Goal: Task Accomplishment & Management: Manage account settings

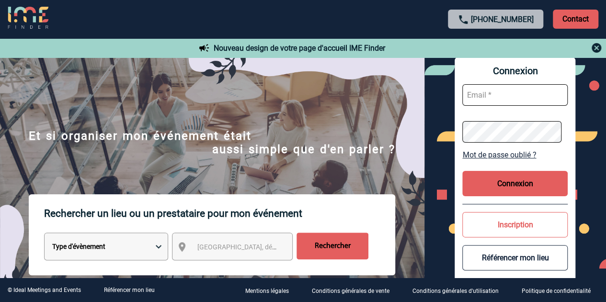
click at [488, 95] on input "text" at bounding box center [514, 95] width 105 height 22
paste input "[EMAIL_ADDRESS][DOMAIN_NAME]"
type input "[EMAIL_ADDRESS][DOMAIN_NAME]"
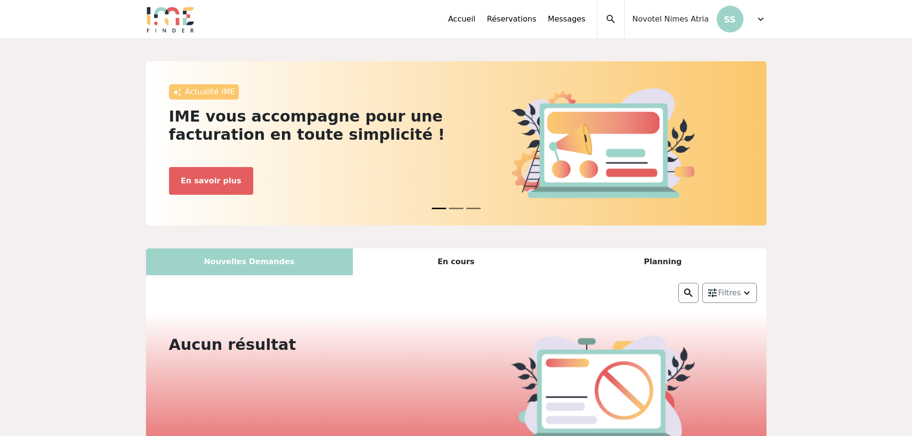
click at [756, 18] on span "expand_more" at bounding box center [760, 18] width 11 height 11
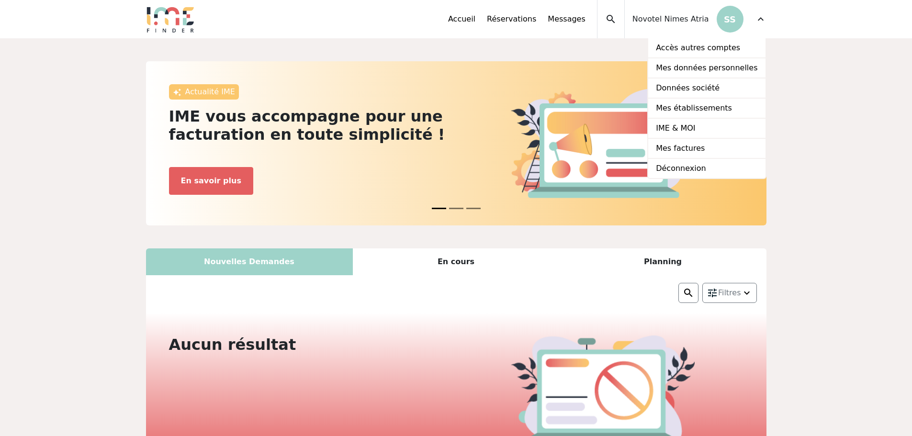
click at [720, 21] on p "SS" at bounding box center [730, 19] width 27 height 27
drag, startPoint x: 696, startPoint y: 21, endPoint x: 673, endPoint y: 23, distance: 23.6
click at [695, 21] on span "Novotel Nimes Atria" at bounding box center [670, 18] width 77 height 11
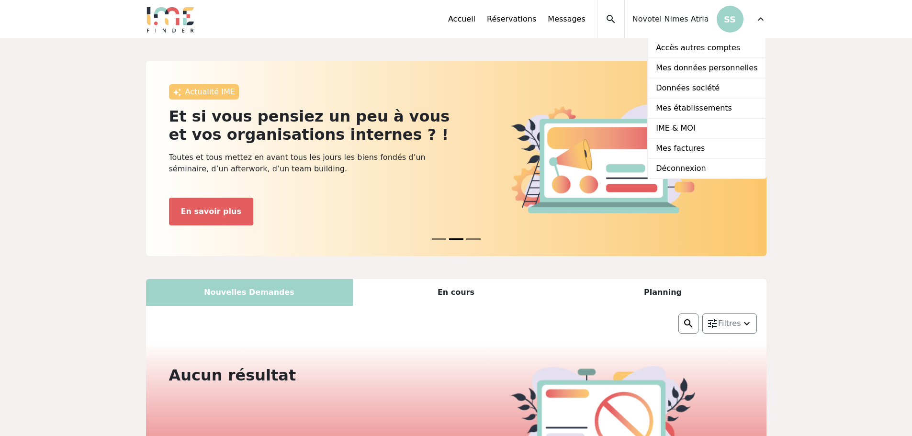
click at [729, 22] on p "SS" at bounding box center [730, 19] width 27 height 27
click at [812, 72] on div "Actualité IME IME vous accompagne pour une facturation en toute simplicité ! Ga…" at bounding box center [456, 441] width 912 height 806
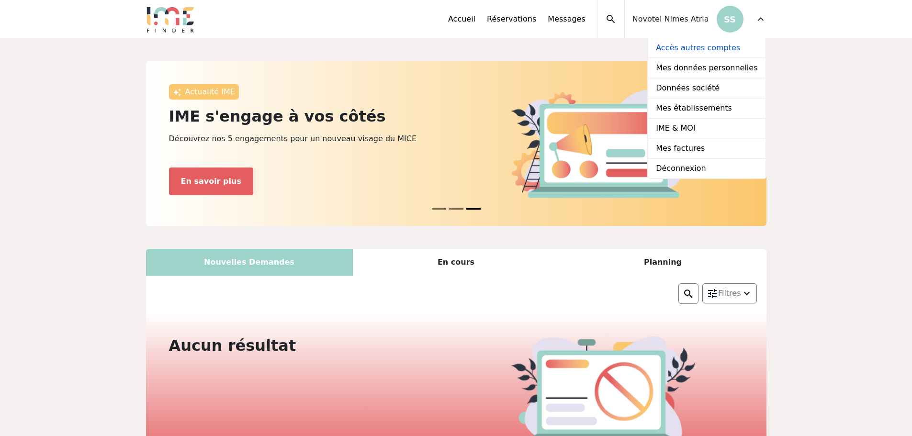
click at [727, 45] on link "Accès autres comptes" at bounding box center [706, 48] width 117 height 20
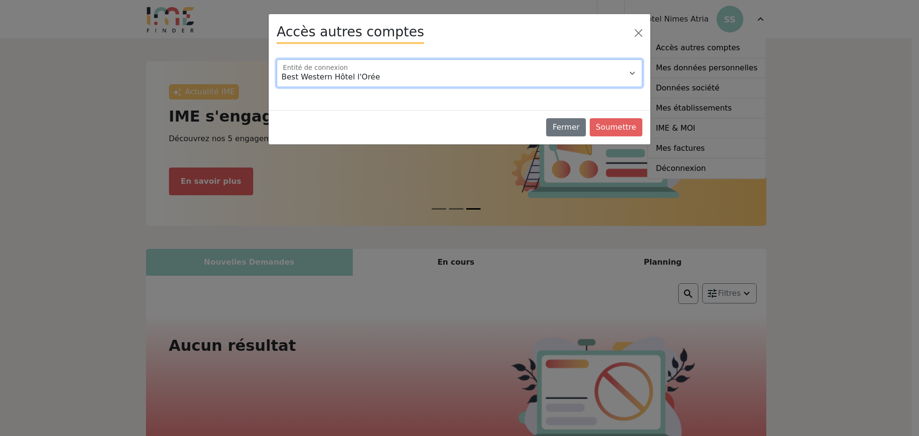
click at [634, 72] on select "Best Western Hôtel l'Orée Campanile Montesson Le Vésinet Castel Maintenon Ibis …" at bounding box center [460, 73] width 366 height 28
select select "100888"
click at [277, 59] on select "Best Western Hôtel l'Orée Campanile Montesson Le Vésinet Castel Maintenon Ibis …" at bounding box center [460, 73] width 366 height 28
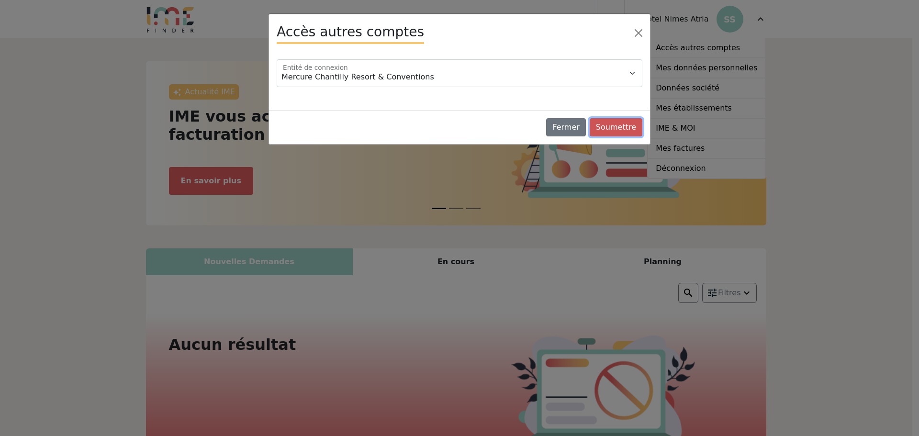
click at [610, 127] on button "Soumettre" at bounding box center [616, 127] width 53 height 18
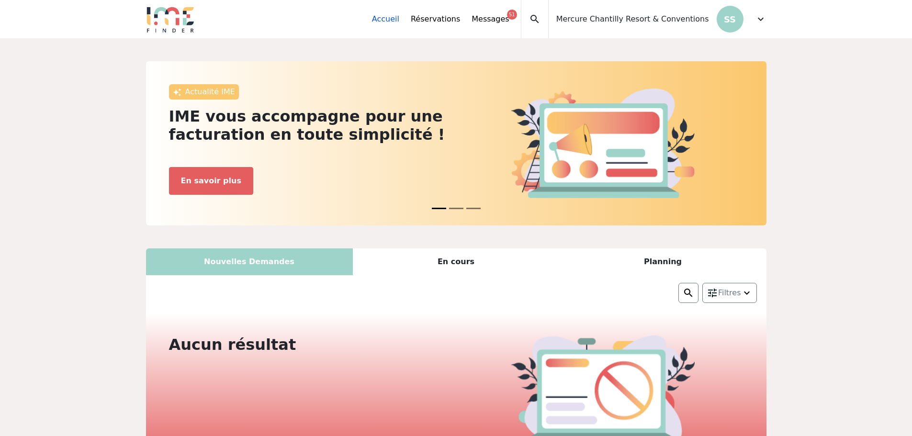
click at [399, 22] on link "Accueil" at bounding box center [385, 18] width 27 height 11
click at [763, 19] on span "expand_more" at bounding box center [760, 18] width 11 height 11
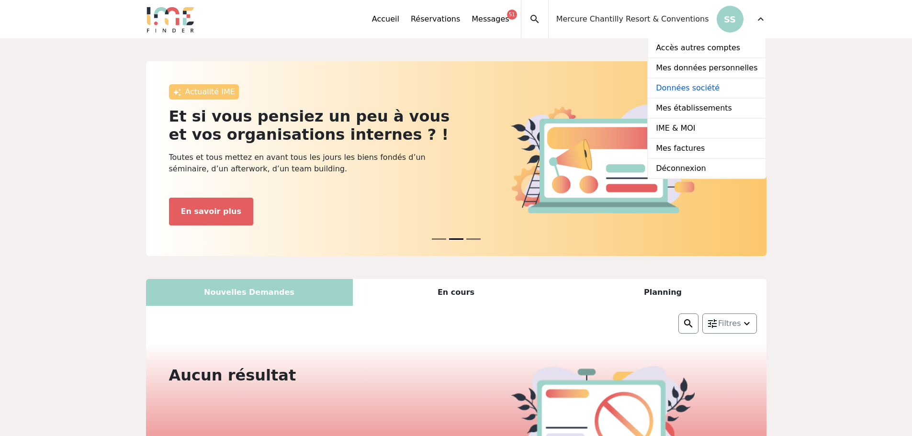
click at [701, 90] on link "Données société" at bounding box center [706, 89] width 117 height 20
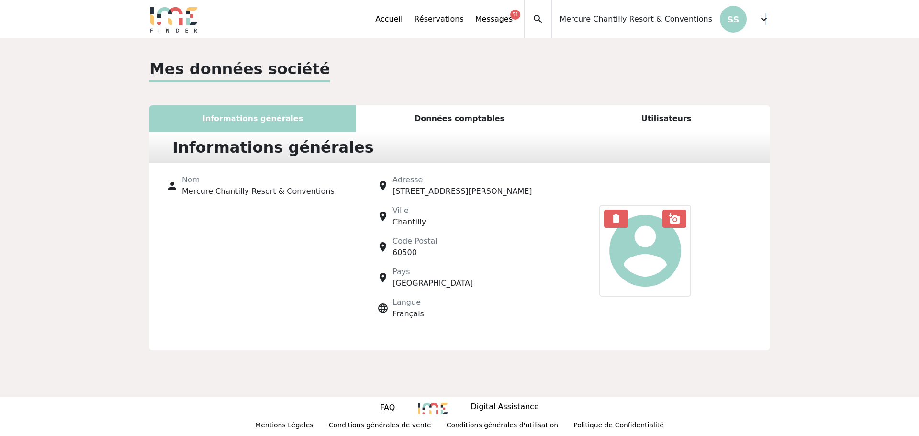
click at [765, 21] on span "expand_more" at bounding box center [763, 18] width 11 height 11
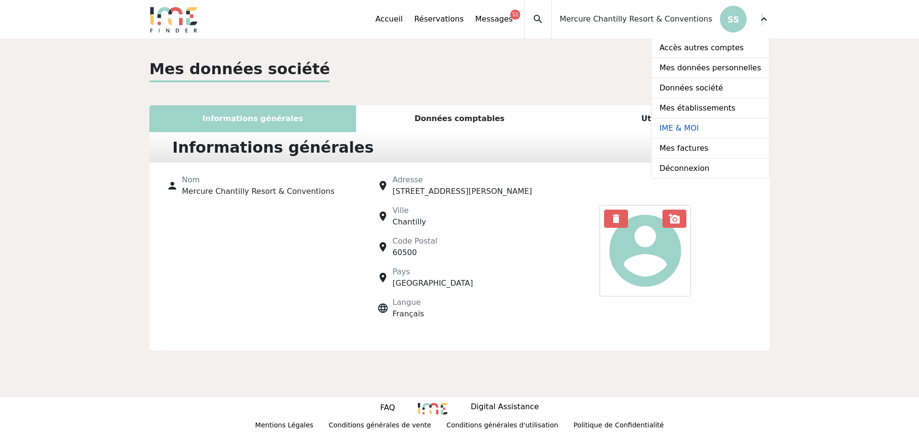
click at [694, 126] on link "IME & MOI" at bounding box center [710, 129] width 117 height 20
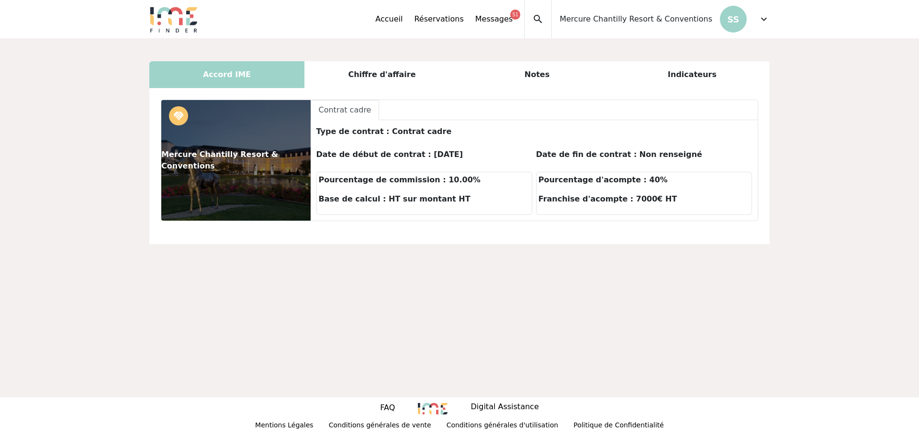
click at [529, 75] on div "Notes" at bounding box center [537, 74] width 155 height 27
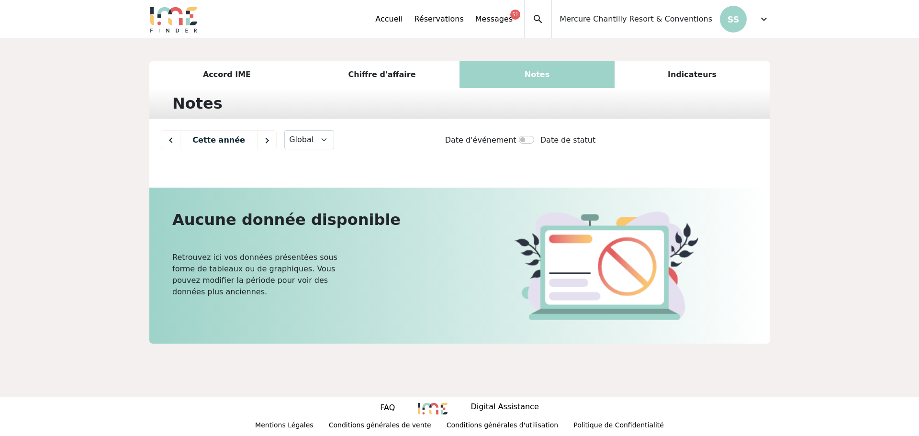
click at [664, 70] on div "Indicateurs" at bounding box center [692, 74] width 155 height 27
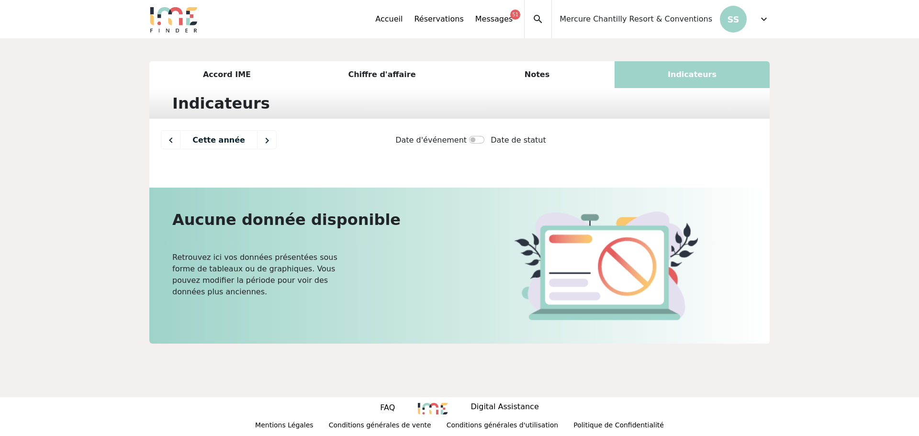
click at [549, 72] on div "Notes" at bounding box center [537, 74] width 155 height 27
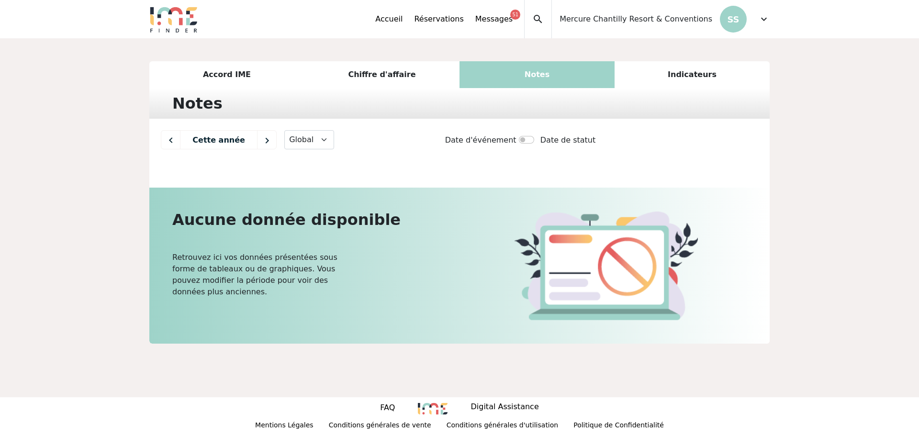
click at [389, 75] on div "Chiffre d'affaire" at bounding box center [381, 74] width 155 height 27
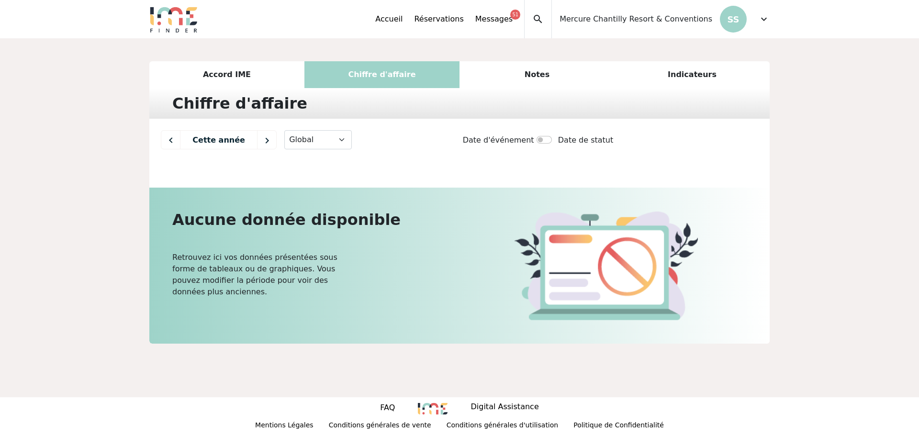
click at [217, 73] on div "Accord IME" at bounding box center [226, 74] width 155 height 27
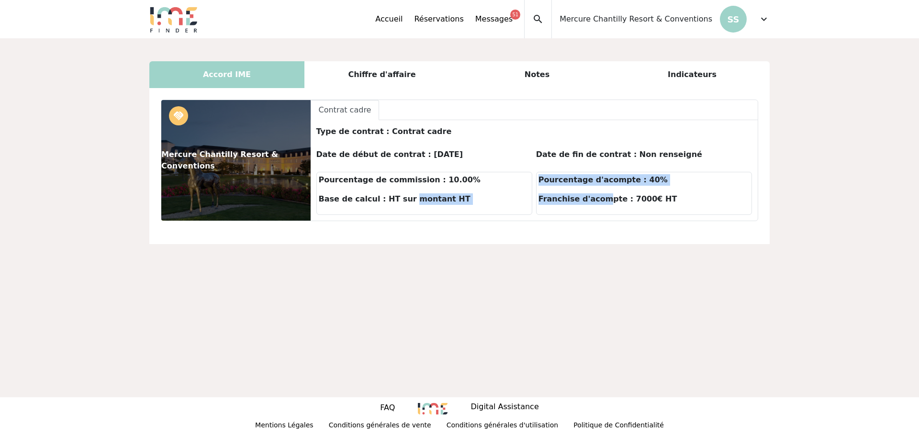
drag, startPoint x: 400, startPoint y: 202, endPoint x: 601, endPoint y: 194, distance: 201.2
click at [601, 194] on div "Type de contrat : Contrat cadre Date de début de contrat : 01-09-2023 Date de f…" at bounding box center [535, 170] width 440 height 93
click at [571, 147] on div "Date de fin de contrat : Non renseigné" at bounding box center [644, 158] width 220 height 23
click at [529, 79] on div "Notes" at bounding box center [537, 74] width 155 height 27
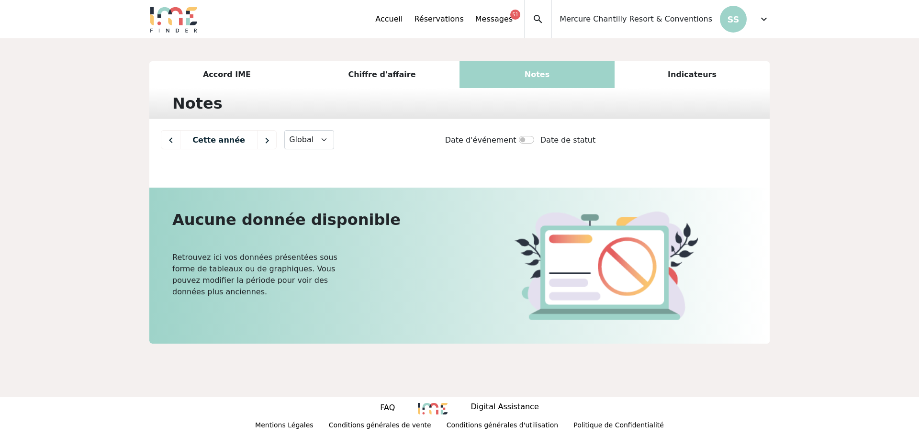
click at [674, 74] on div "Indicateurs" at bounding box center [692, 74] width 155 height 27
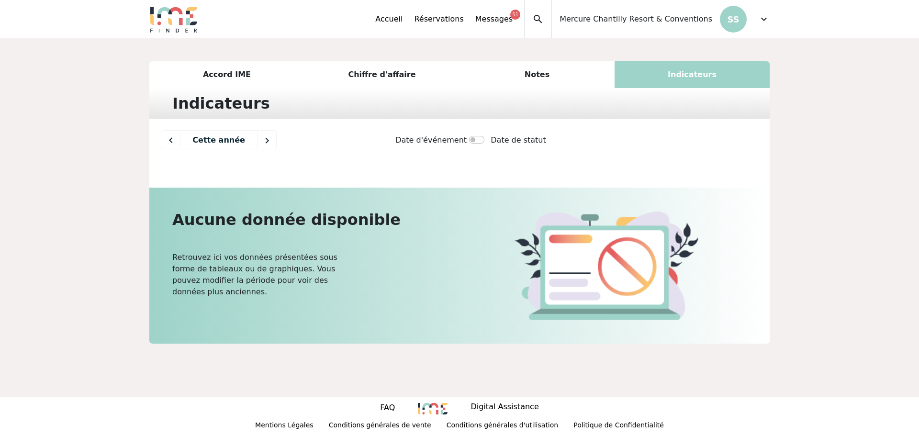
click at [766, 15] on span "expand_more" at bounding box center [763, 18] width 11 height 11
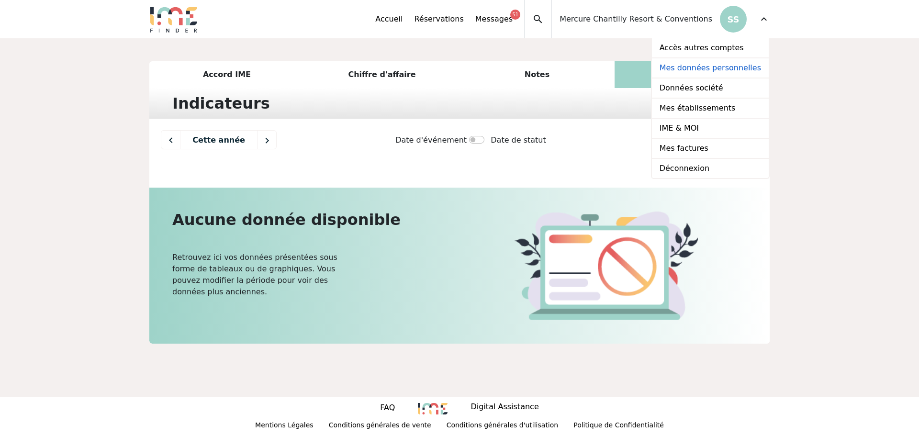
click at [711, 68] on link "Mes données personnelles" at bounding box center [710, 68] width 117 height 20
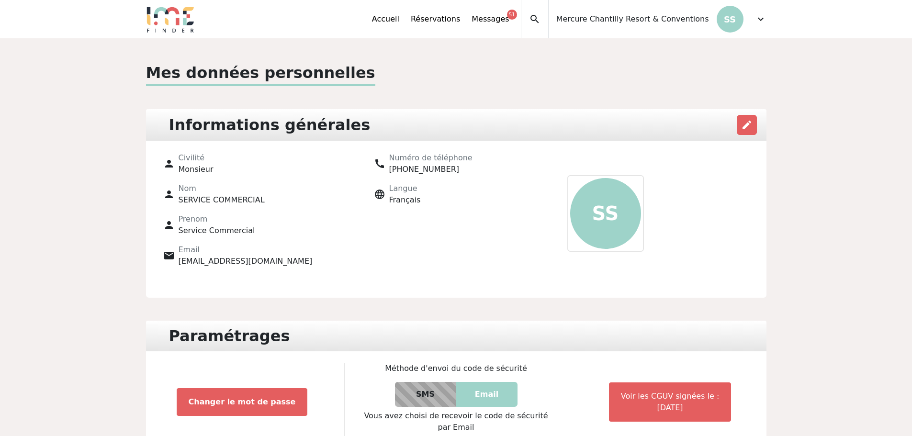
click at [760, 22] on span "expand_more" at bounding box center [760, 18] width 11 height 11
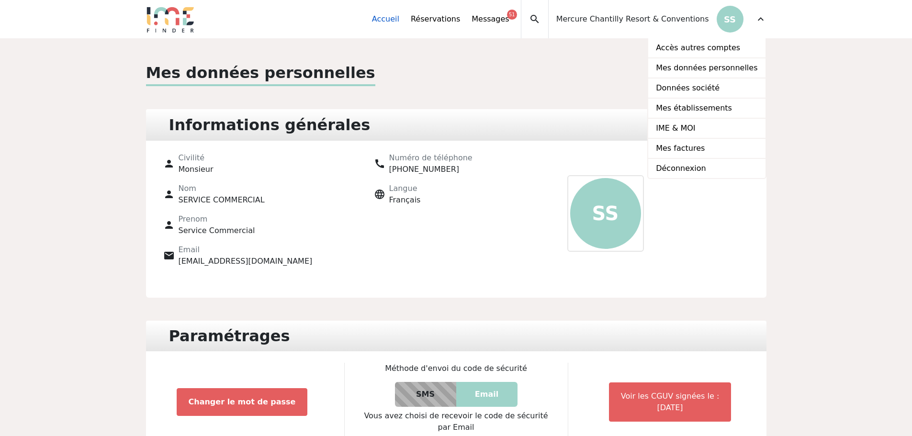
click at [399, 16] on link "Accueil" at bounding box center [385, 18] width 27 height 11
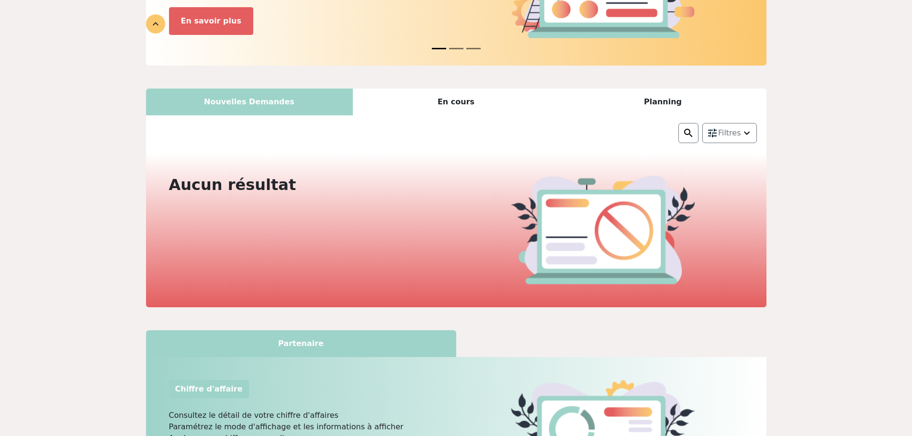
scroll to position [144, 0]
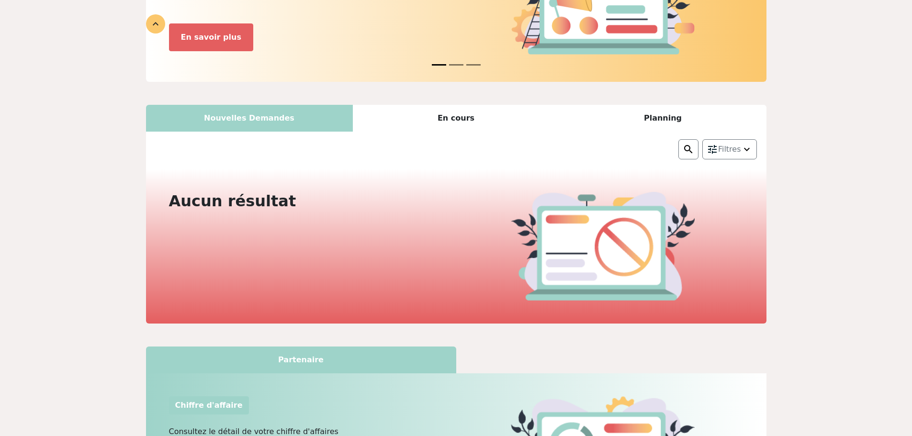
click at [454, 119] on div "En cours" at bounding box center [456, 118] width 207 height 27
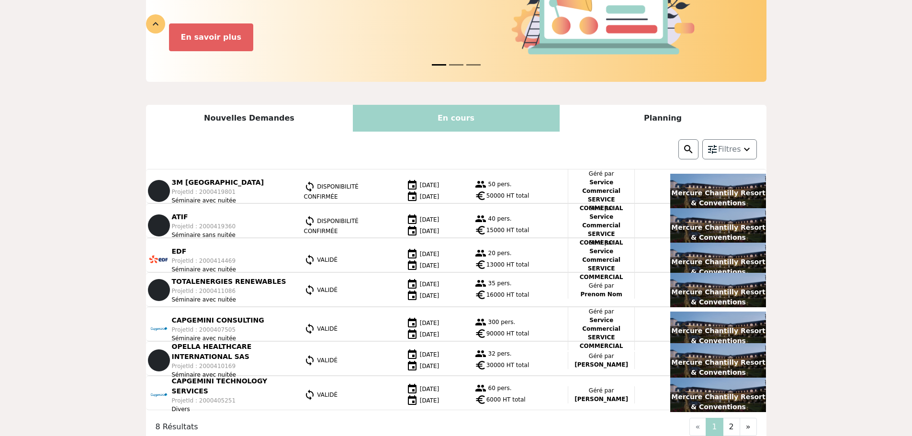
scroll to position [174, 0]
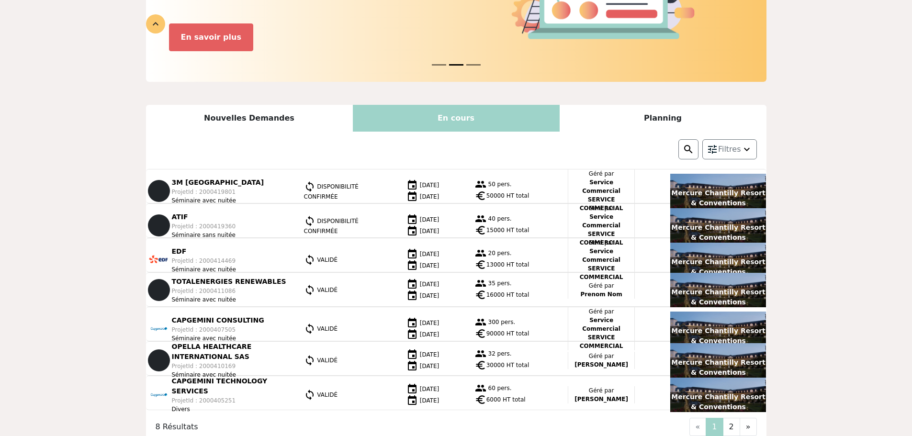
click at [667, 112] on div "Planning" at bounding box center [663, 118] width 207 height 27
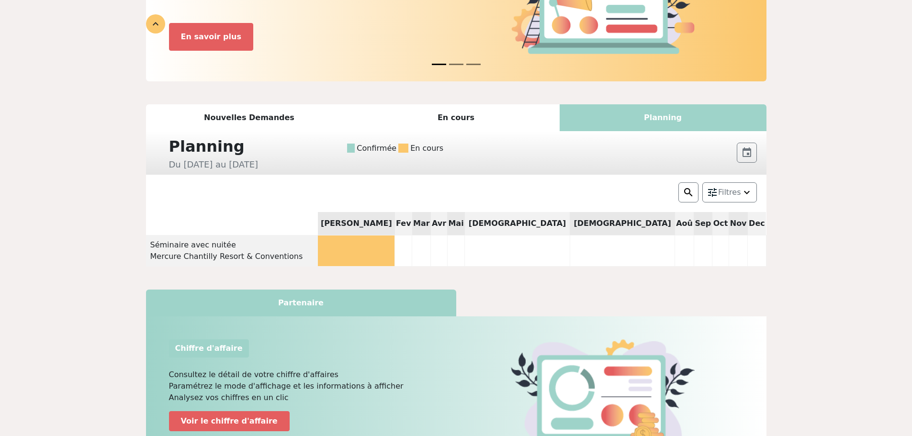
scroll to position [144, 0]
click at [196, 261] on div "Mercure Chantilly Resort & Conventions" at bounding box center [232, 256] width 164 height 11
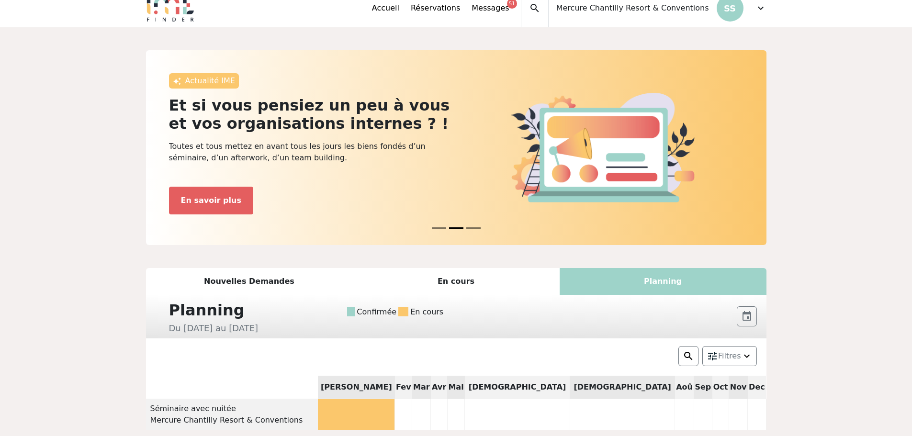
scroll to position [0, 0]
